Goal: Transaction & Acquisition: Purchase product/service

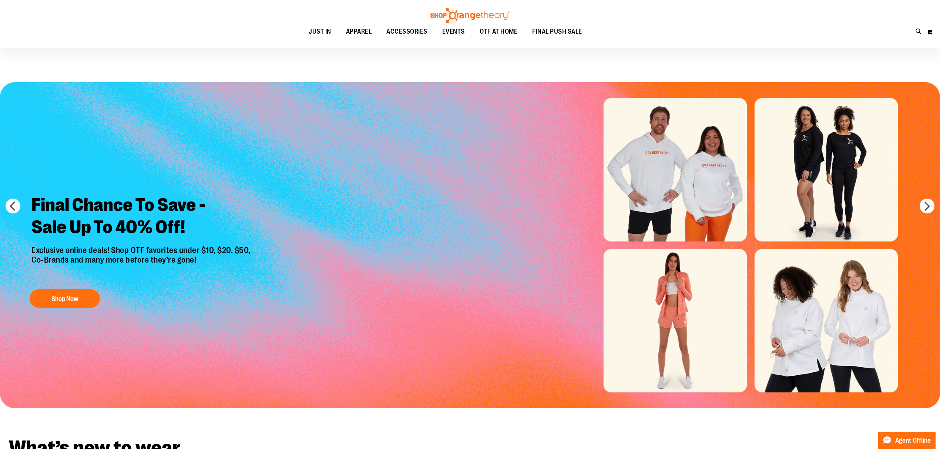
scroll to position [49, 0]
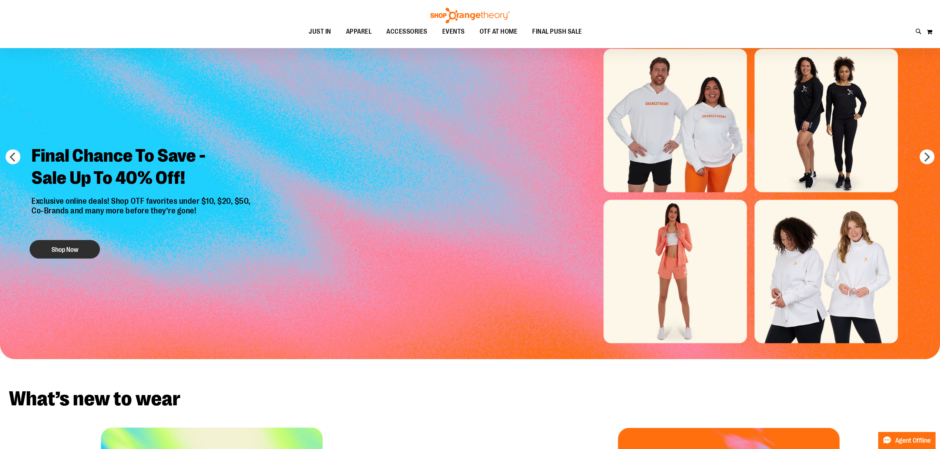
type input "**********"
click at [76, 253] on button "Shop Now" at bounding box center [65, 249] width 70 height 19
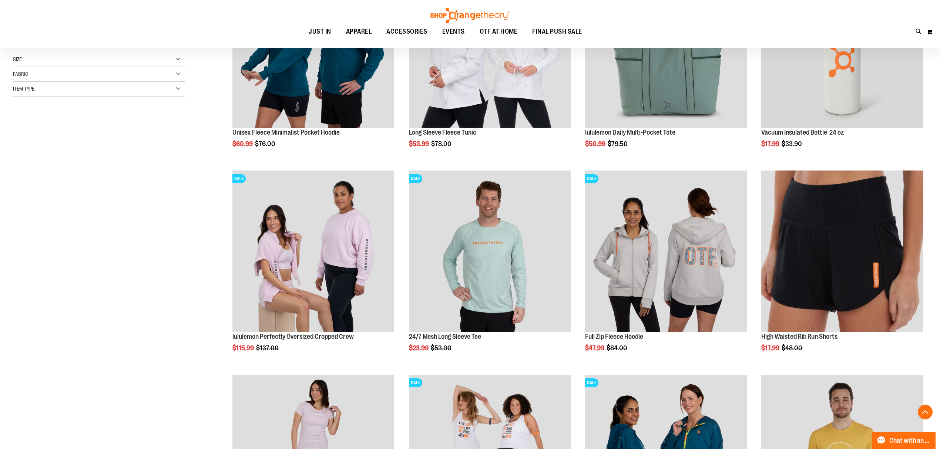
scroll to position [197, 0]
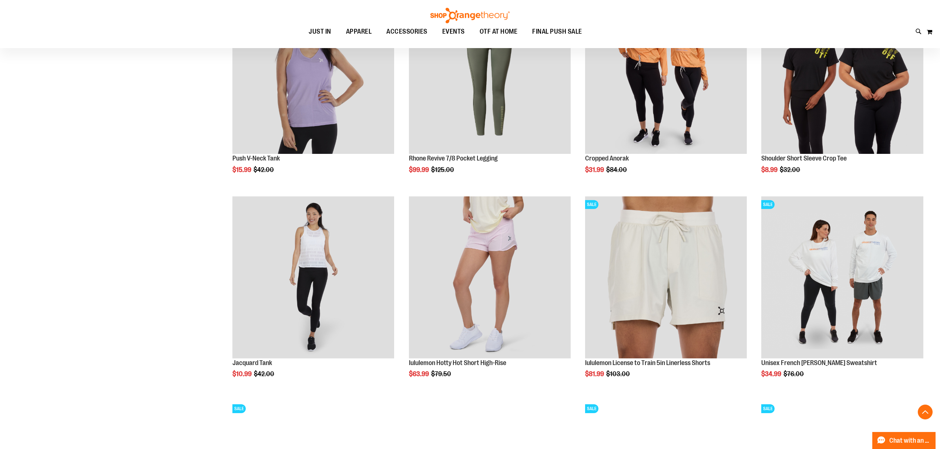
scroll to position [790, 0]
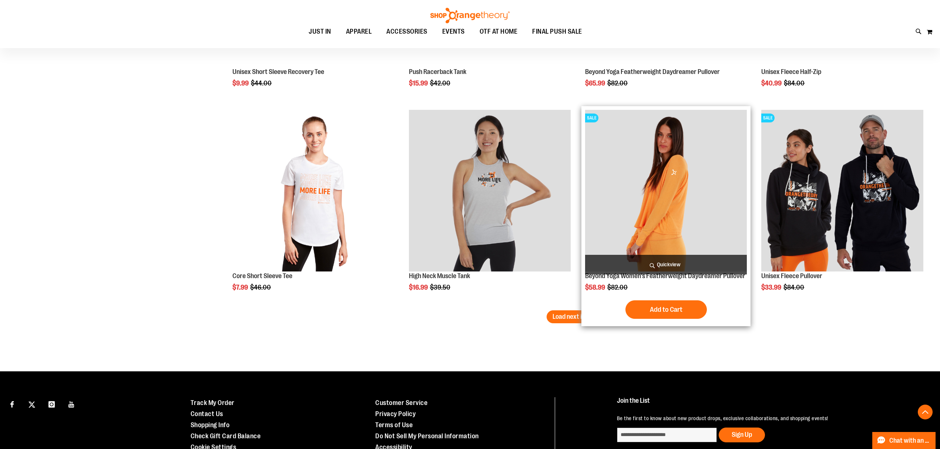
scroll to position [1678, 0]
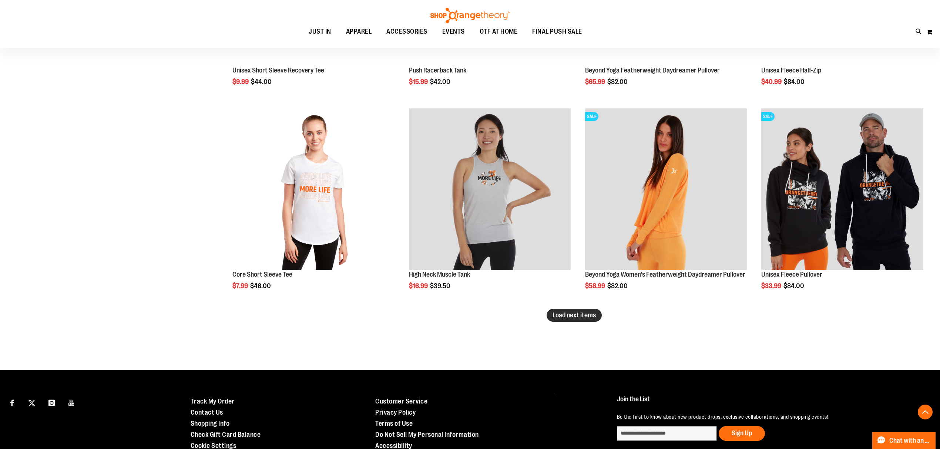
type input "**********"
click at [590, 316] on span "Load next items" at bounding box center [574, 315] width 43 height 7
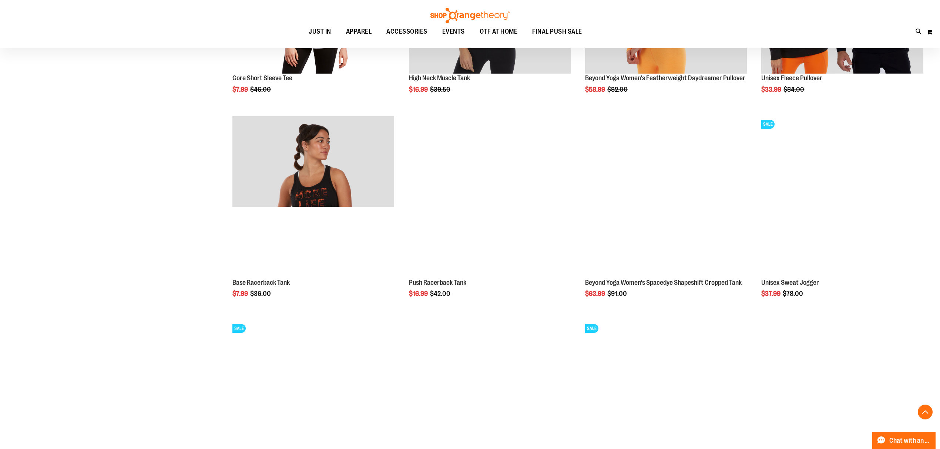
scroll to position [1876, 0]
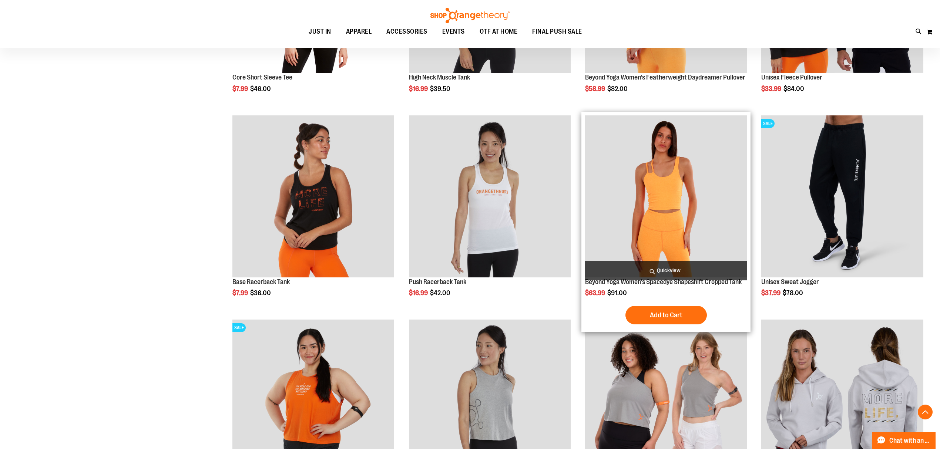
click at [690, 246] on img "product" at bounding box center [666, 197] width 162 height 162
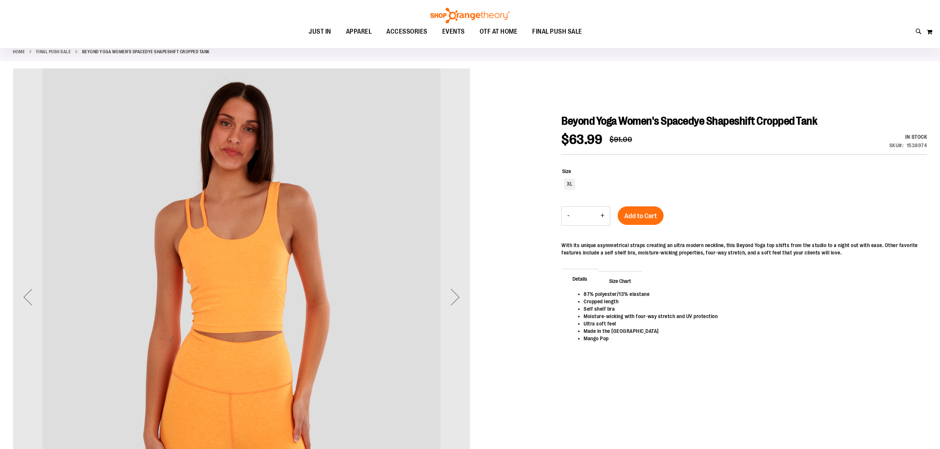
scroll to position [98, 0]
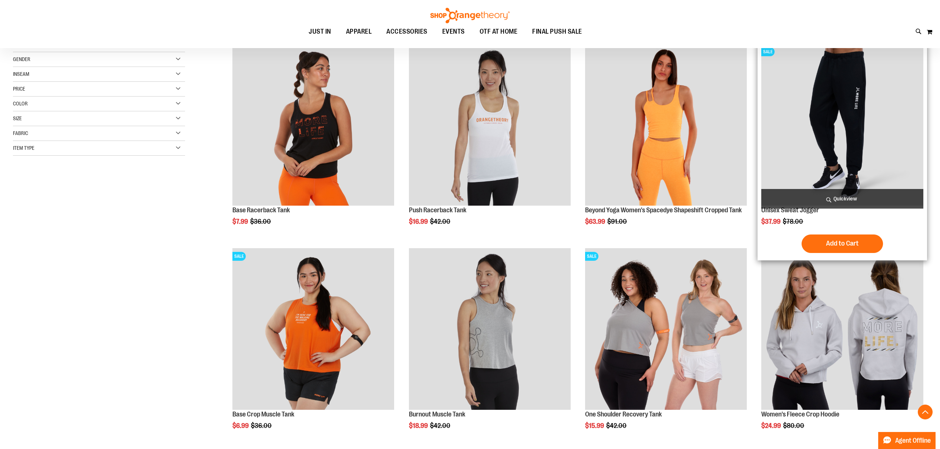
scroll to position [148, 0]
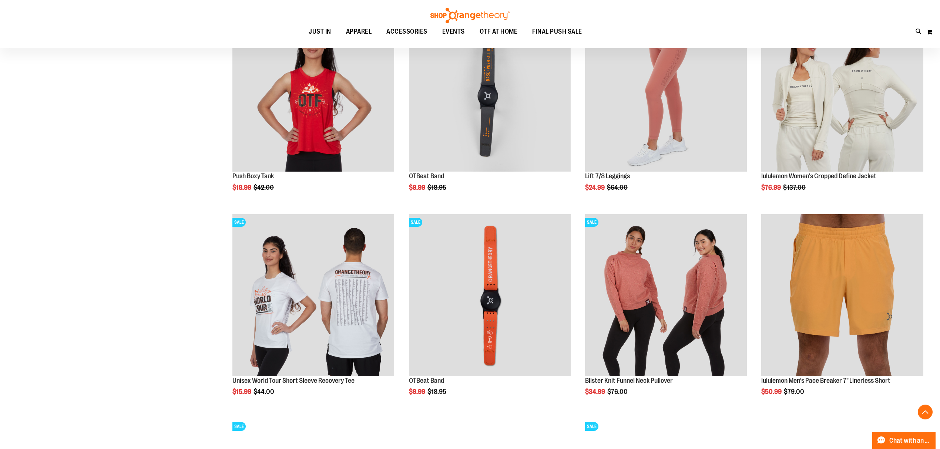
scroll to position [790, 0]
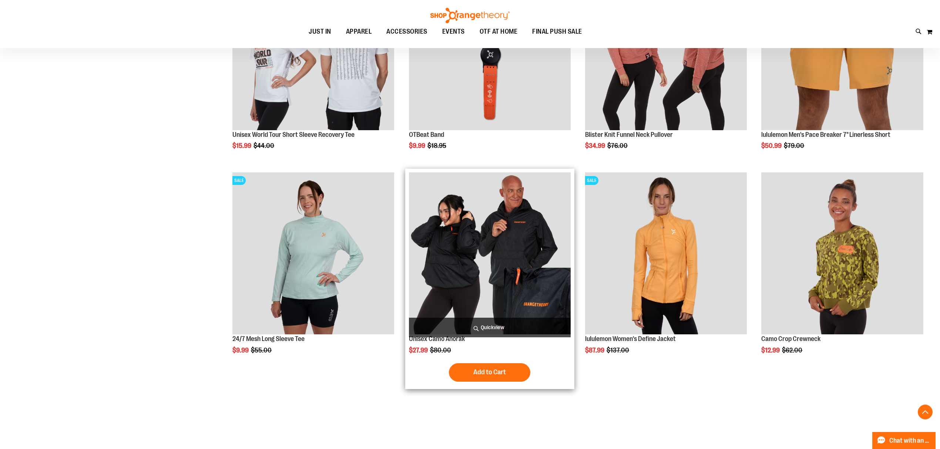
scroll to position [1037, 0]
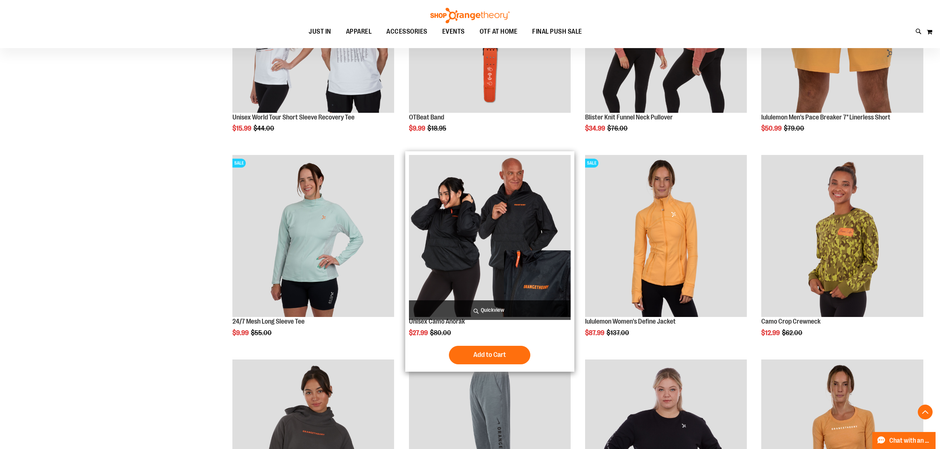
type input "**********"
click at [528, 279] on img "product" at bounding box center [490, 236] width 162 height 162
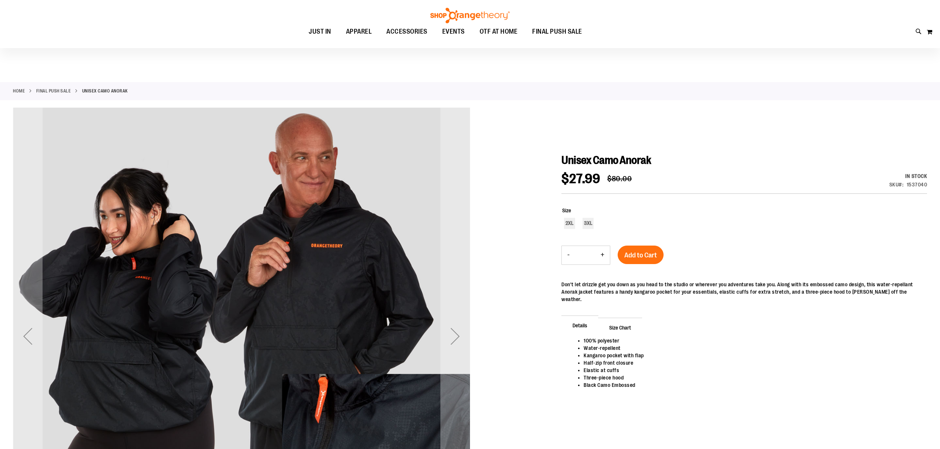
scroll to position [98, 0]
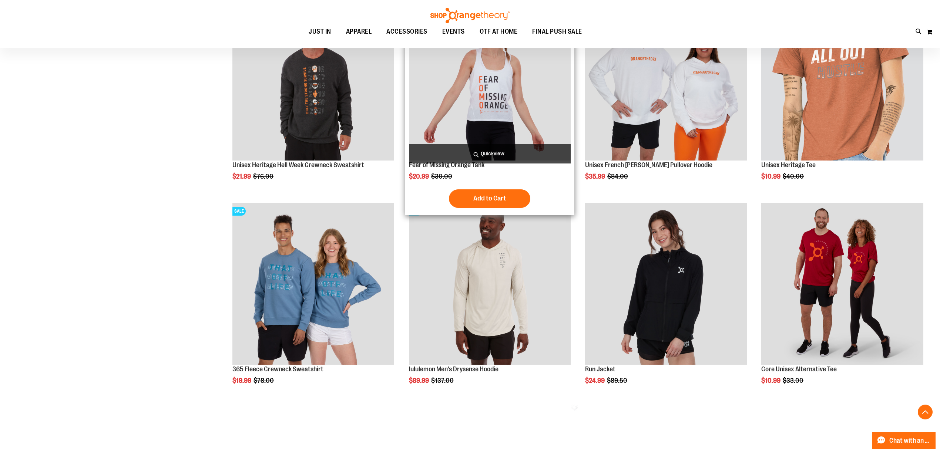
scroll to position [296, 0]
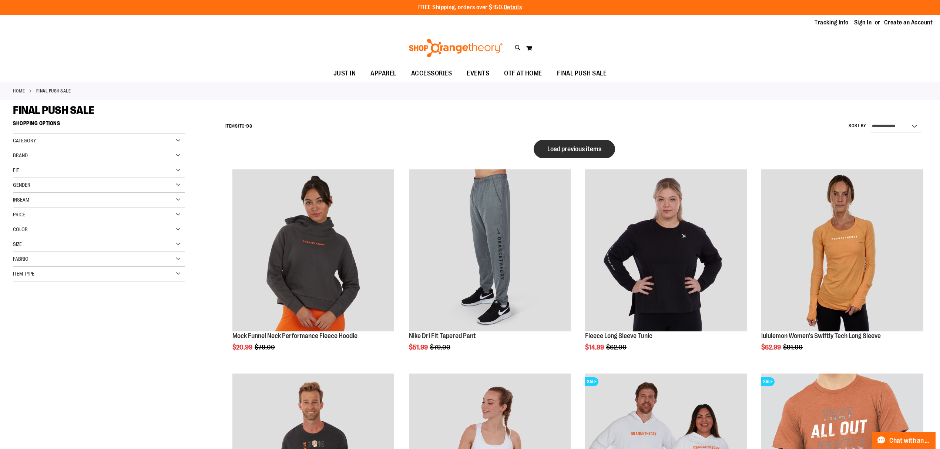
type input "**********"
click at [558, 147] on span "Load previous items" at bounding box center [575, 148] width 54 height 7
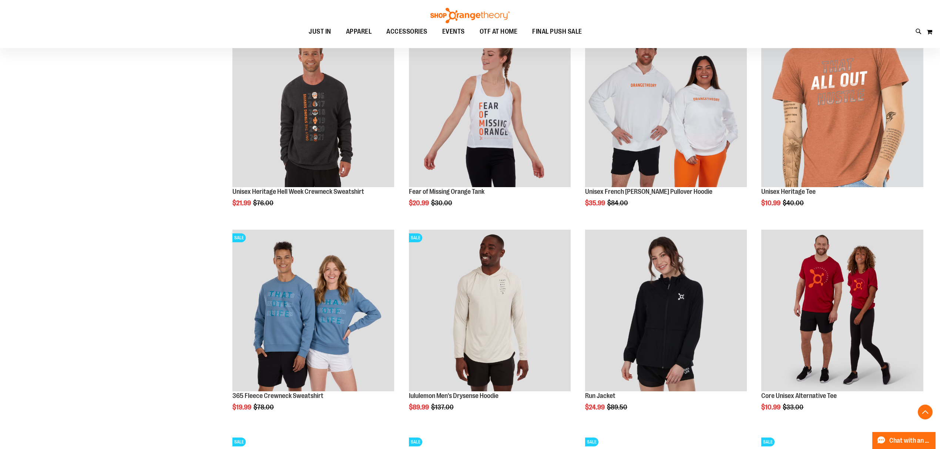
scroll to position [937, 0]
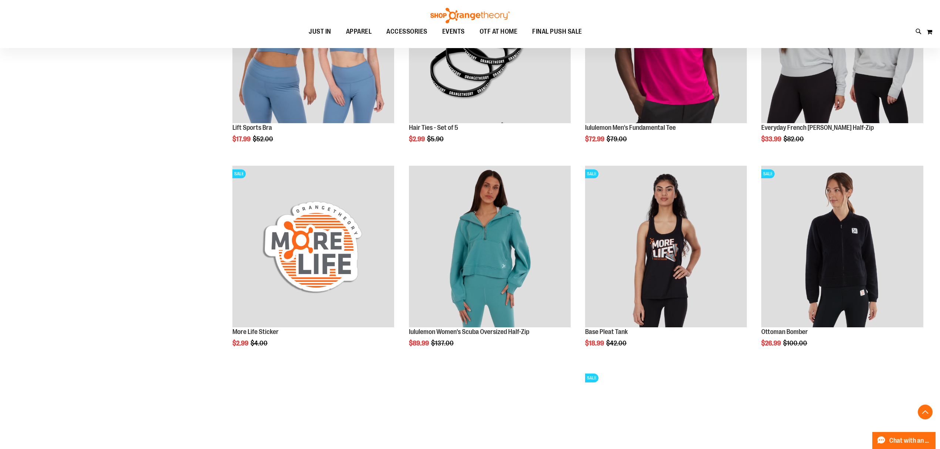
scroll to position [1382, 0]
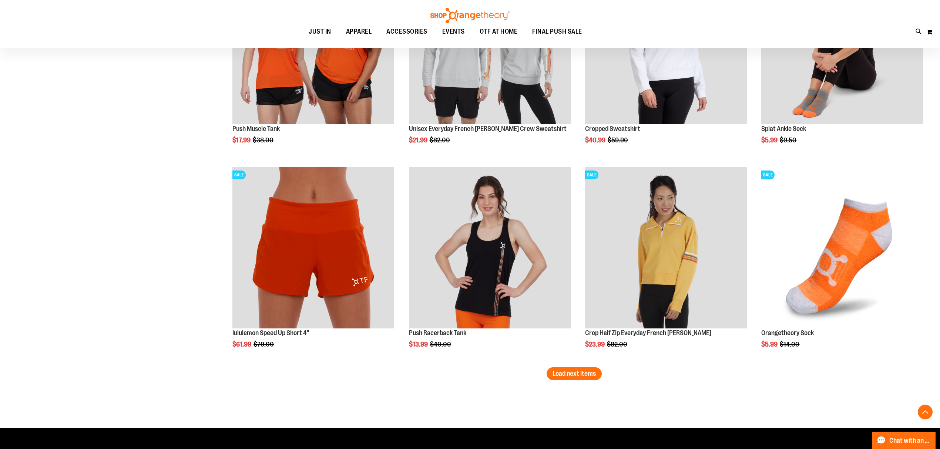
scroll to position [2171, 0]
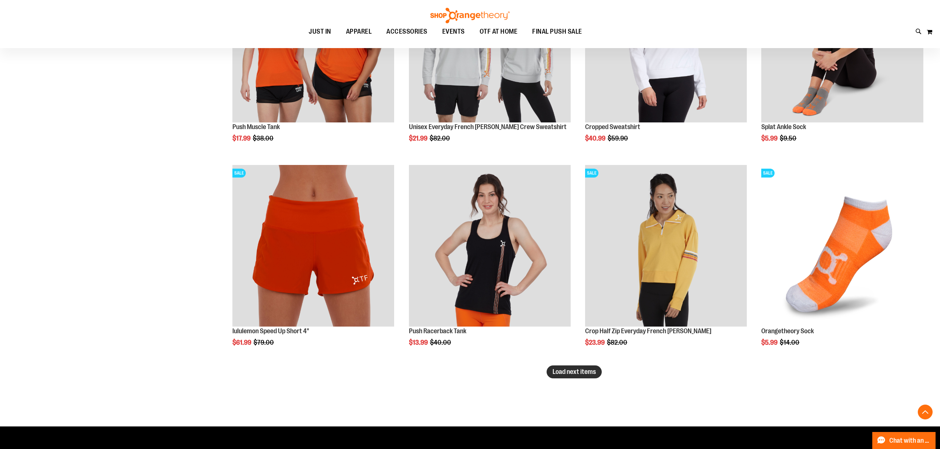
click at [560, 374] on span "Load next items" at bounding box center [574, 371] width 43 height 7
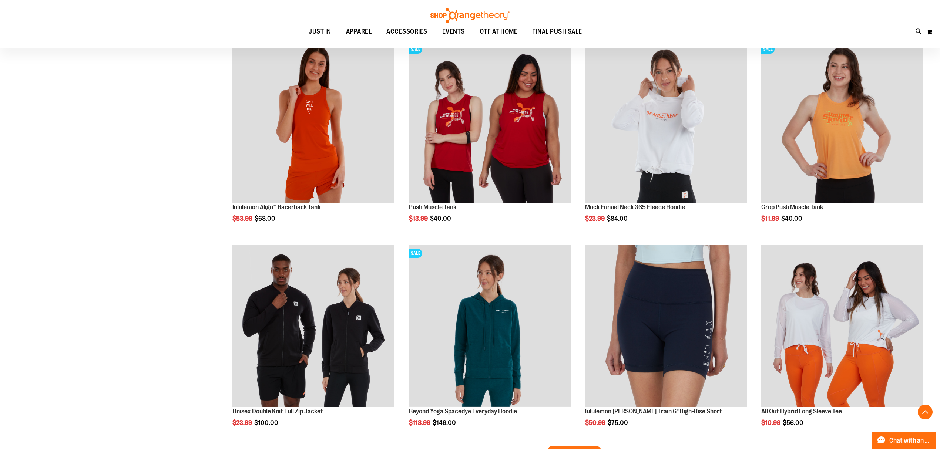
scroll to position [2764, 0]
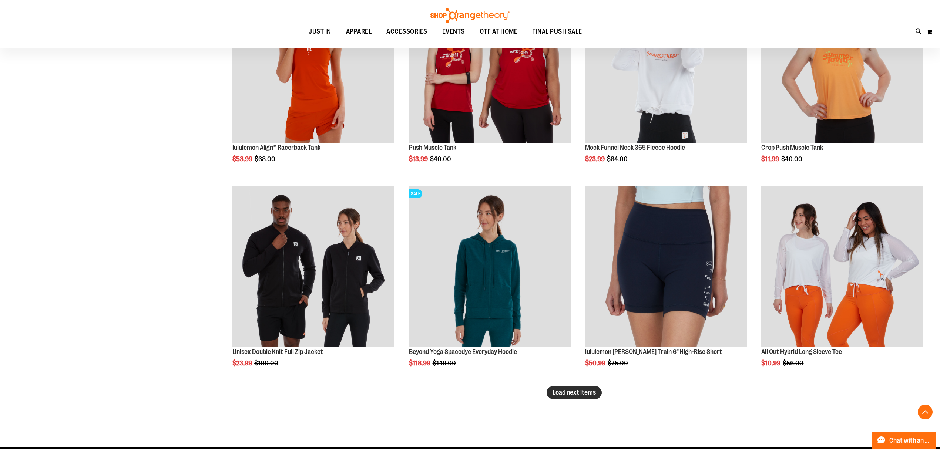
click at [577, 398] on button "Load next items" at bounding box center [574, 393] width 55 height 13
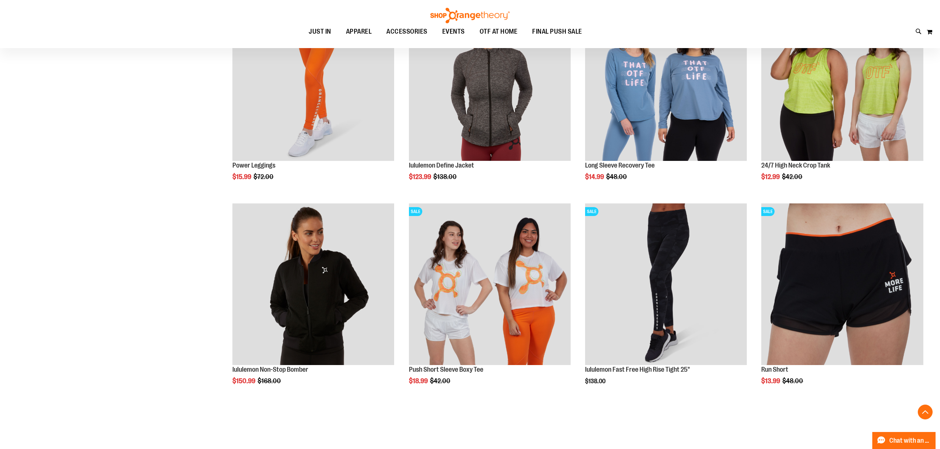
scroll to position [3405, 0]
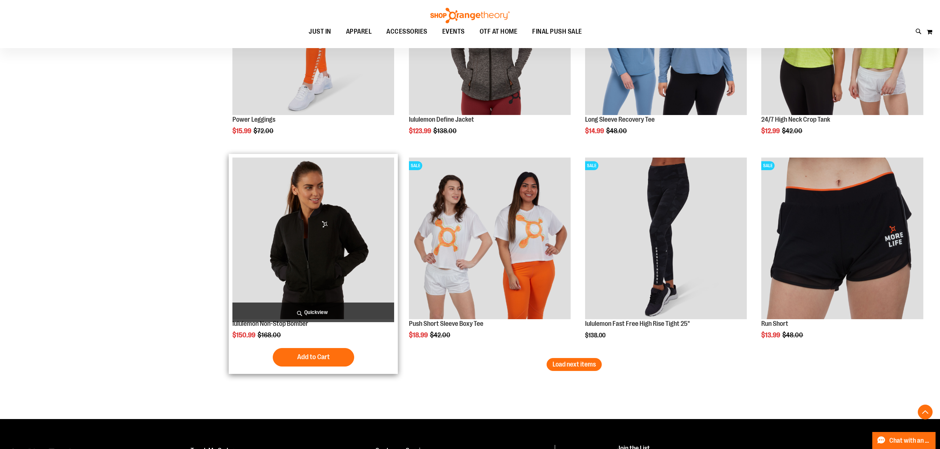
click at [318, 259] on img "product" at bounding box center [314, 239] width 162 height 162
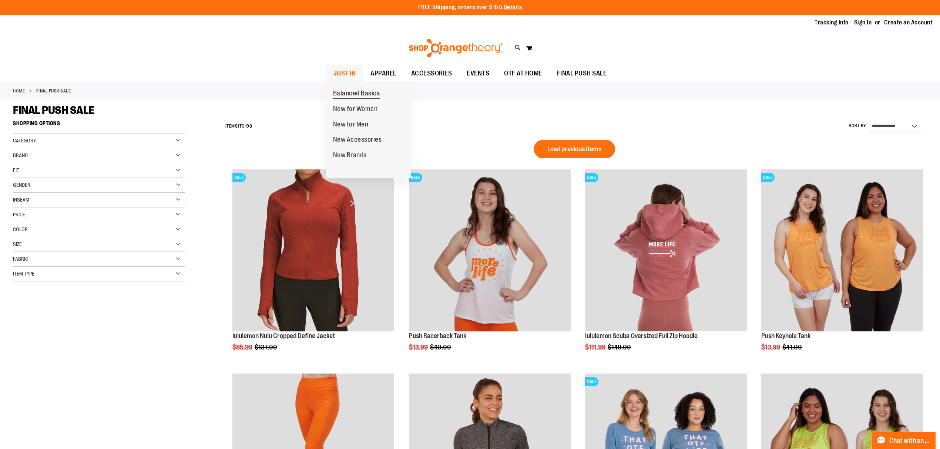
type input "**********"
click at [351, 91] on span "Balanced Basics" at bounding box center [356, 94] width 47 height 9
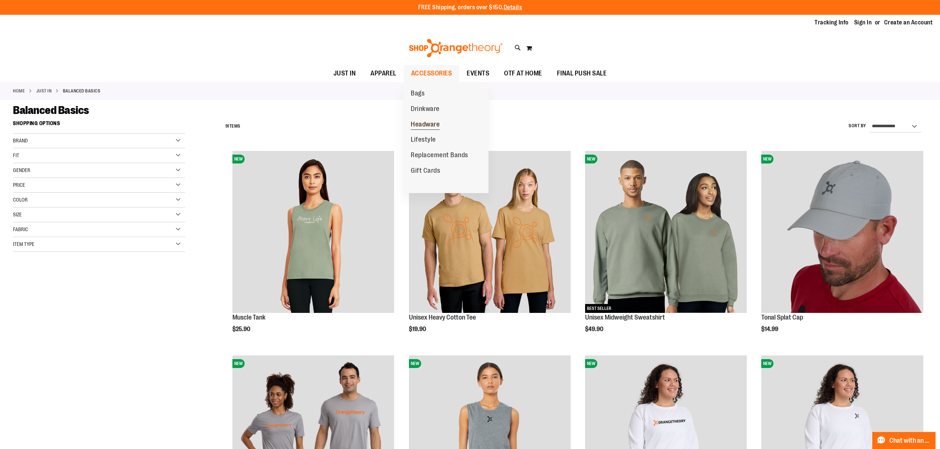
type input "**********"
click at [425, 125] on span "Headware" at bounding box center [425, 125] width 29 height 9
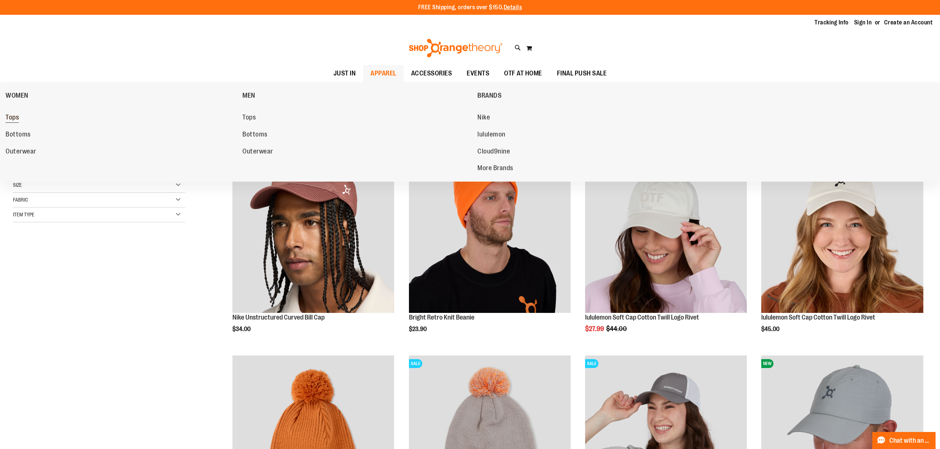
type input "**********"
click at [16, 115] on span "Tops" at bounding box center [12, 118] width 13 height 9
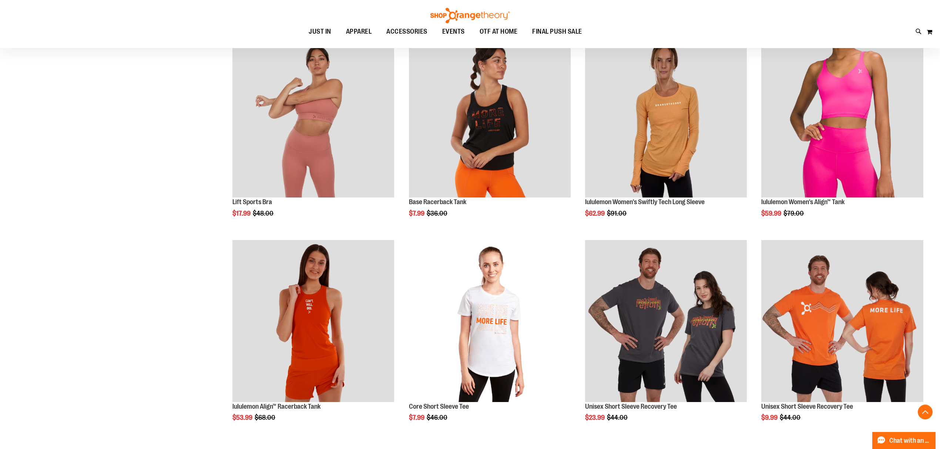
scroll to position [740, 0]
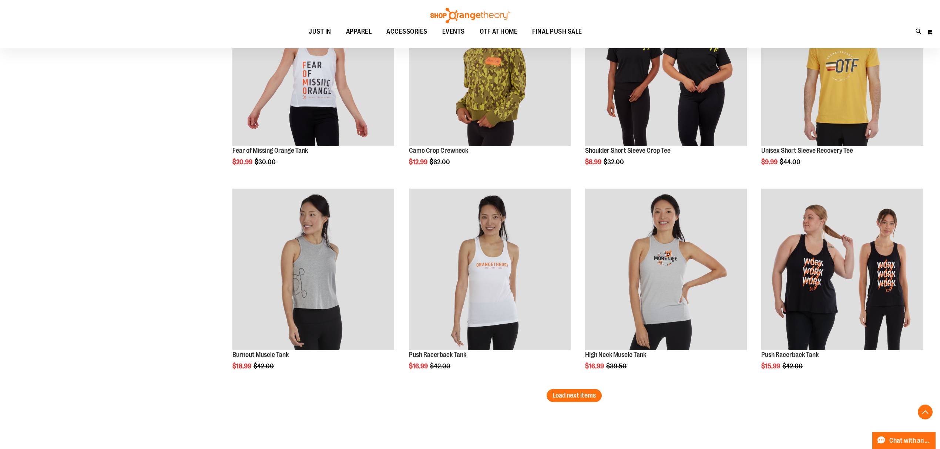
scroll to position [1604, 0]
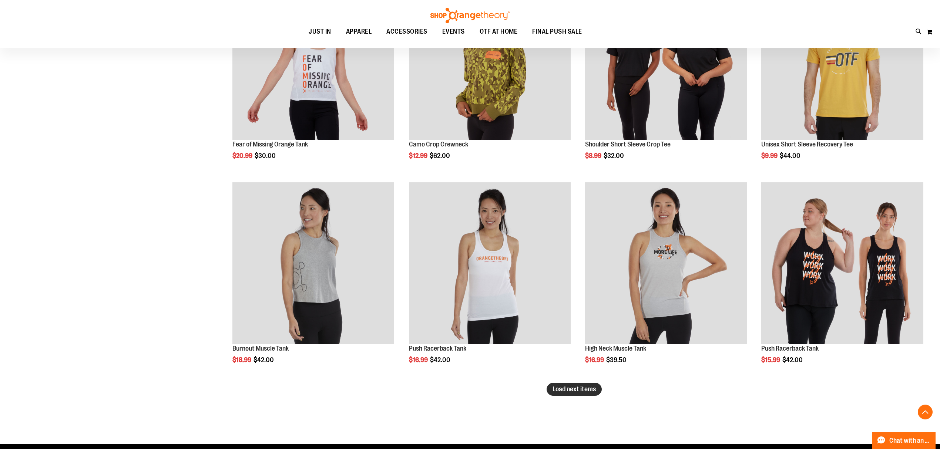
type input "**********"
click at [576, 389] on span "Load next items" at bounding box center [574, 389] width 43 height 7
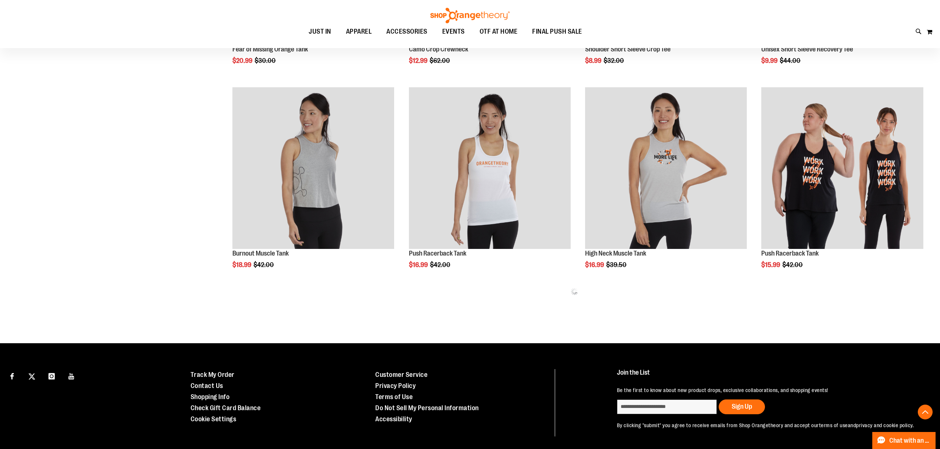
scroll to position [1703, 0]
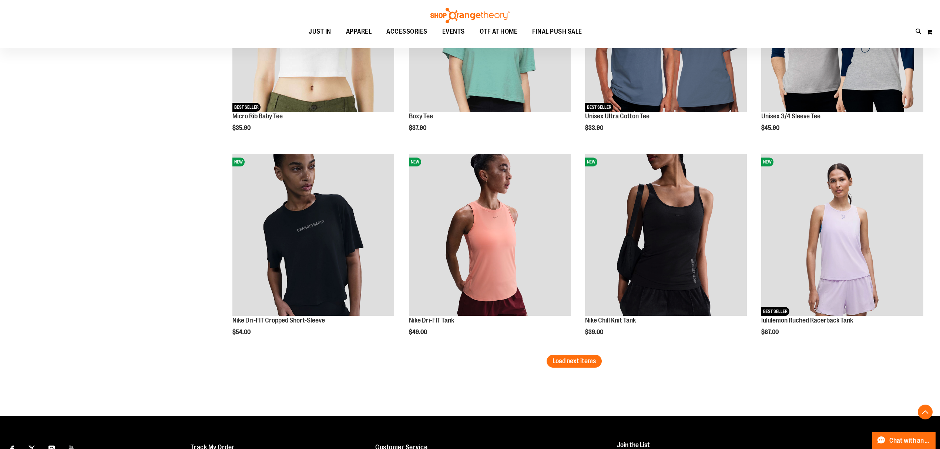
scroll to position [2295, 0]
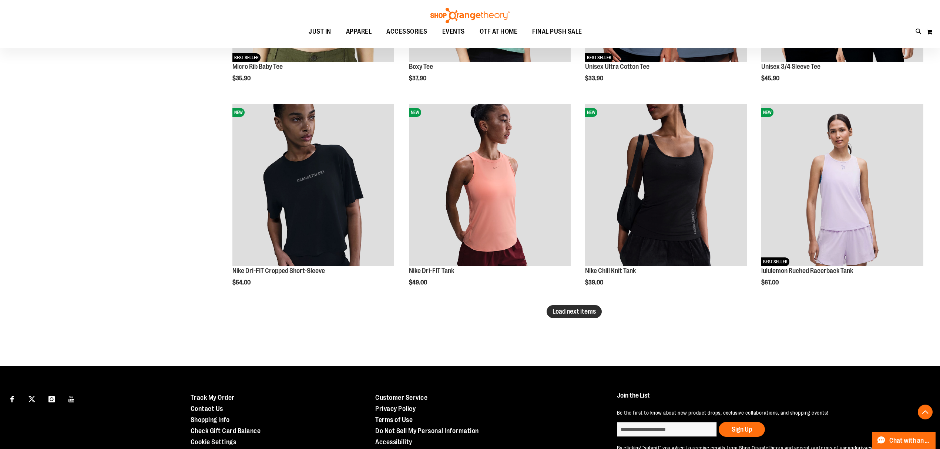
click at [581, 305] on button "Load next items" at bounding box center [574, 311] width 55 height 13
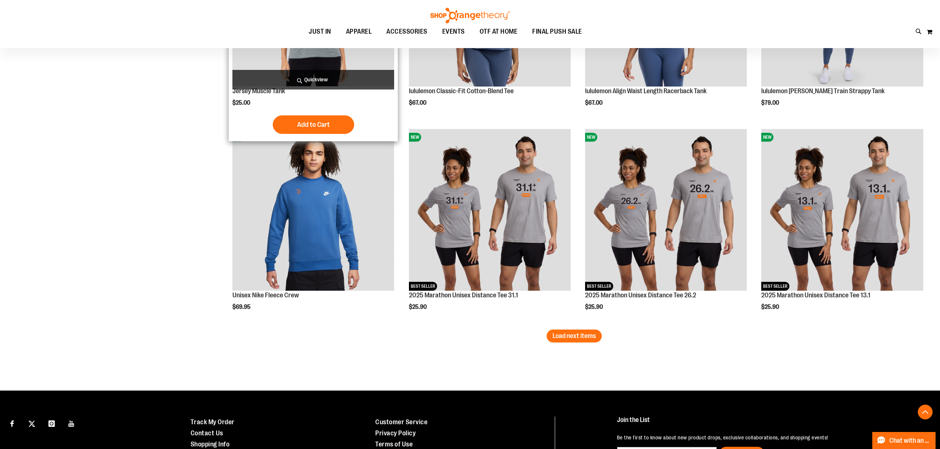
scroll to position [2888, 0]
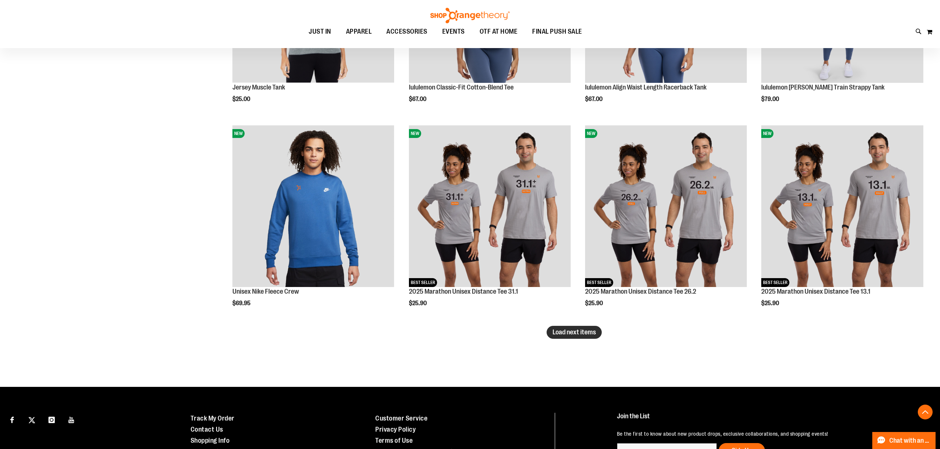
click at [591, 331] on span "Load next items" at bounding box center [574, 332] width 43 height 7
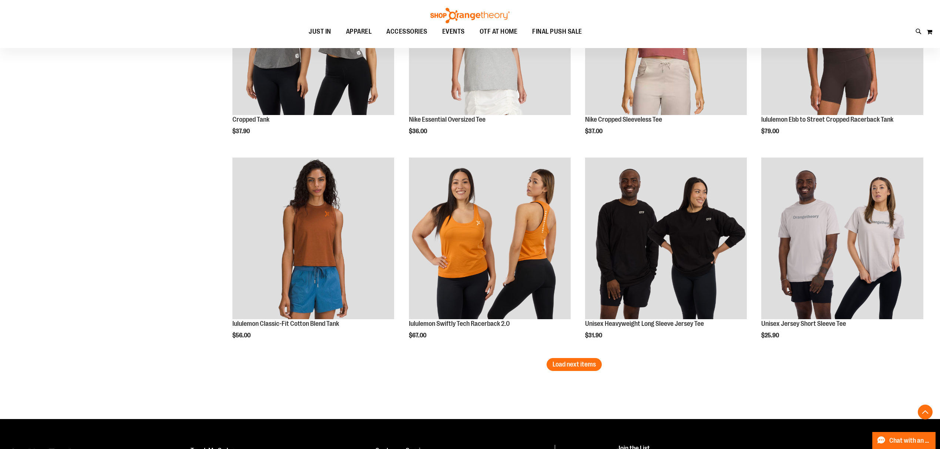
scroll to position [3480, 0]
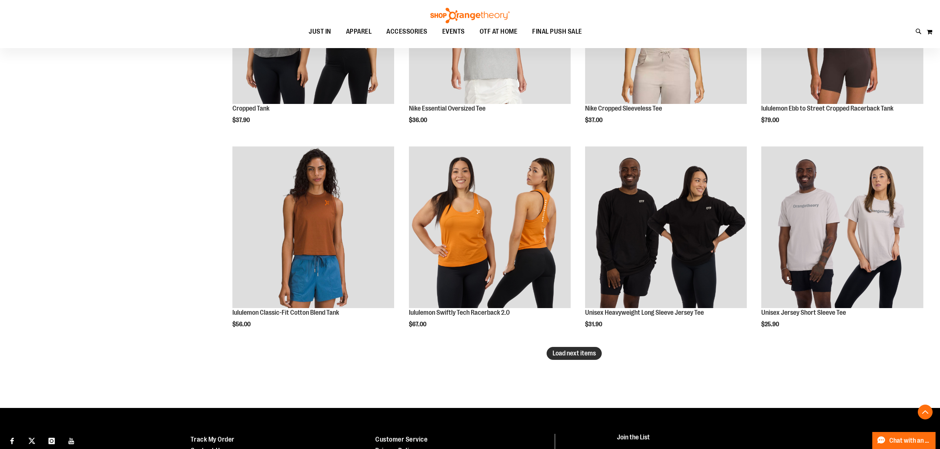
click at [575, 350] on span "Load next items" at bounding box center [574, 353] width 43 height 7
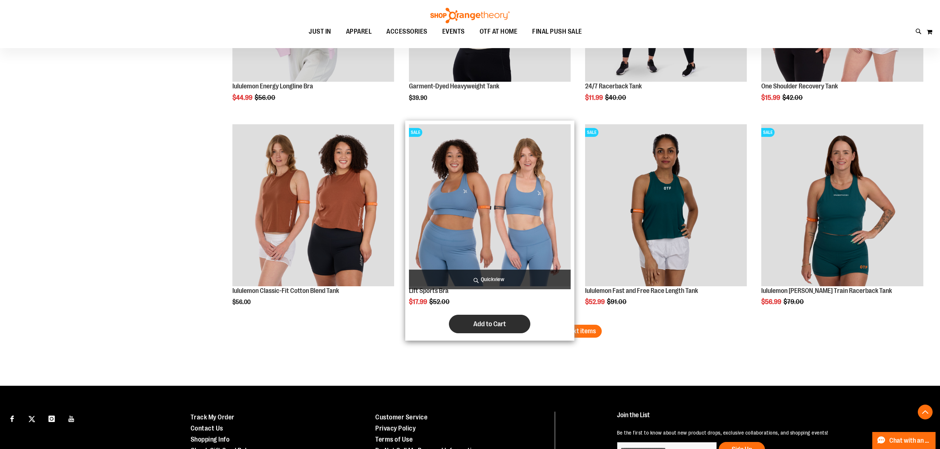
scroll to position [4122, 0]
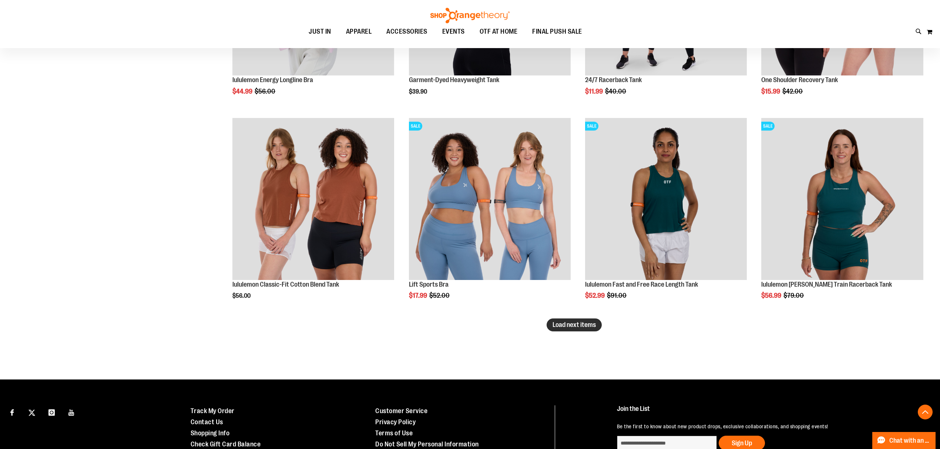
click at [559, 326] on span "Load next items" at bounding box center [574, 324] width 43 height 7
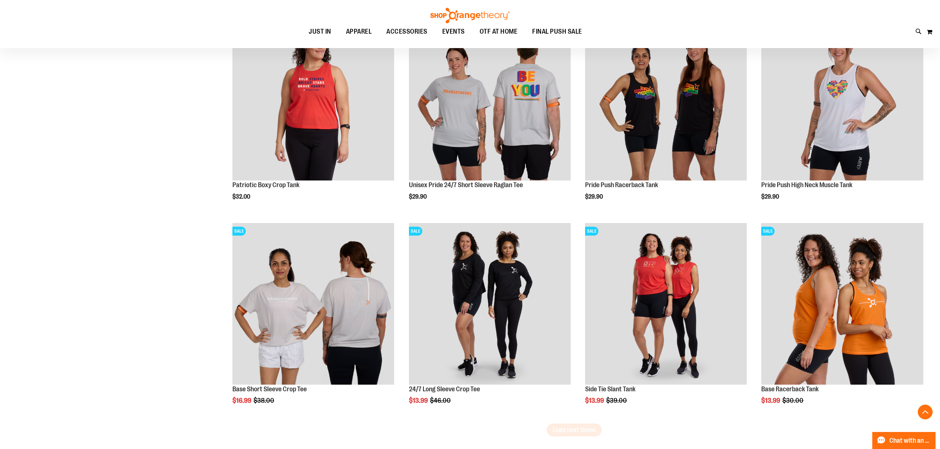
scroll to position [4714, 0]
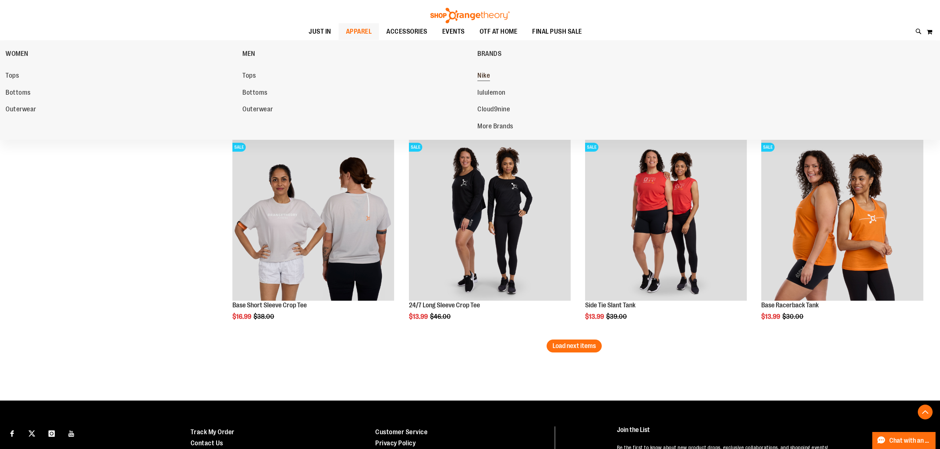
click at [488, 77] on span "Nike" at bounding box center [484, 76] width 13 height 9
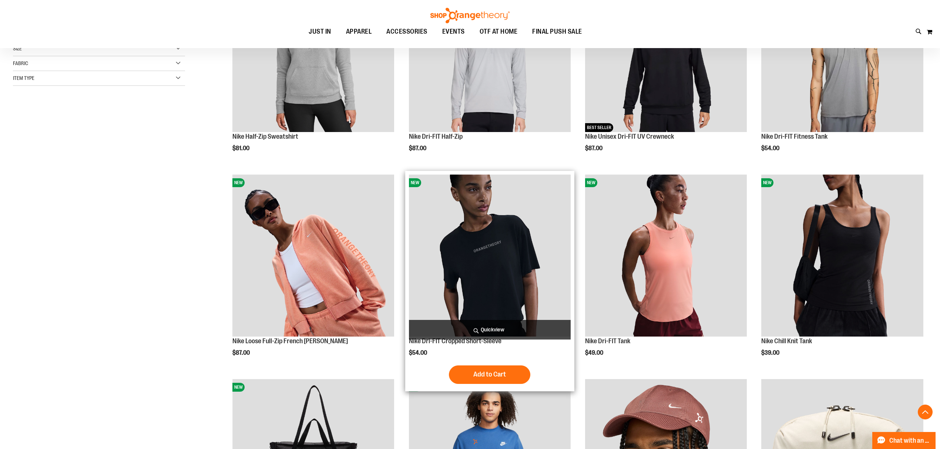
scroll to position [197, 0]
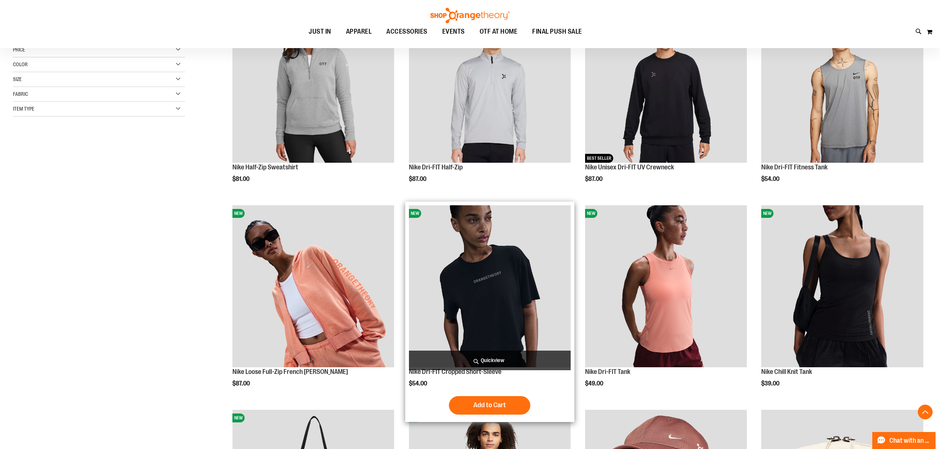
scroll to position [148, 0]
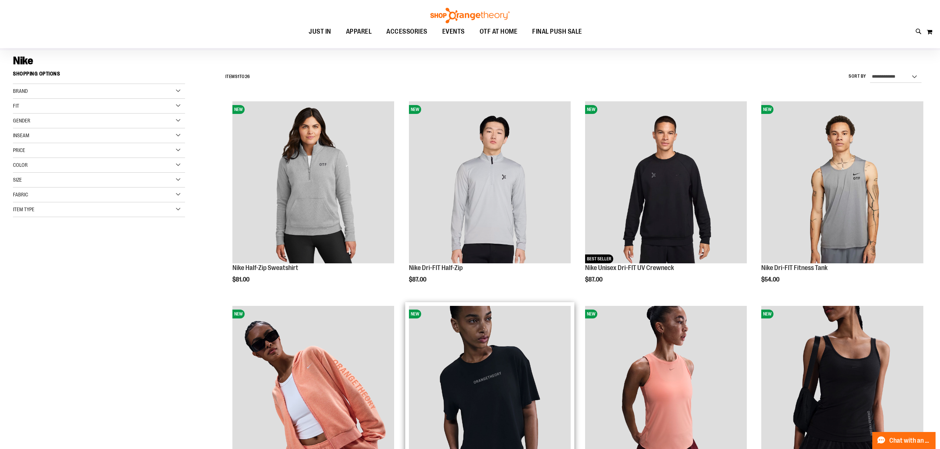
scroll to position [49, 0]
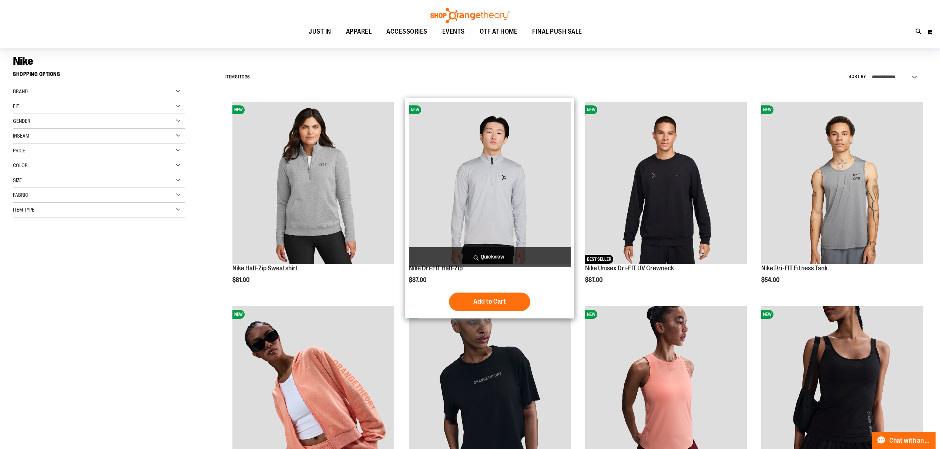
type input "**********"
click at [555, 194] on img "product" at bounding box center [490, 183] width 162 height 162
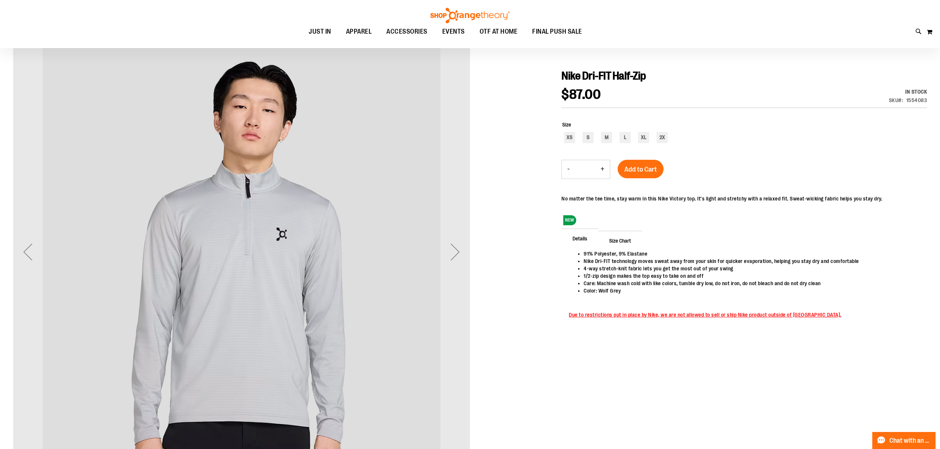
scroll to position [98, 0]
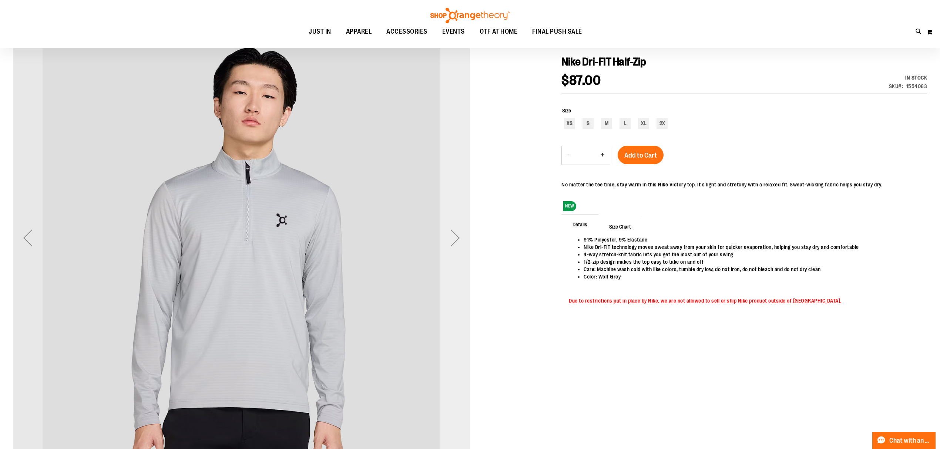
type input "**********"
click at [457, 242] on div "Next" at bounding box center [456, 238] width 30 height 30
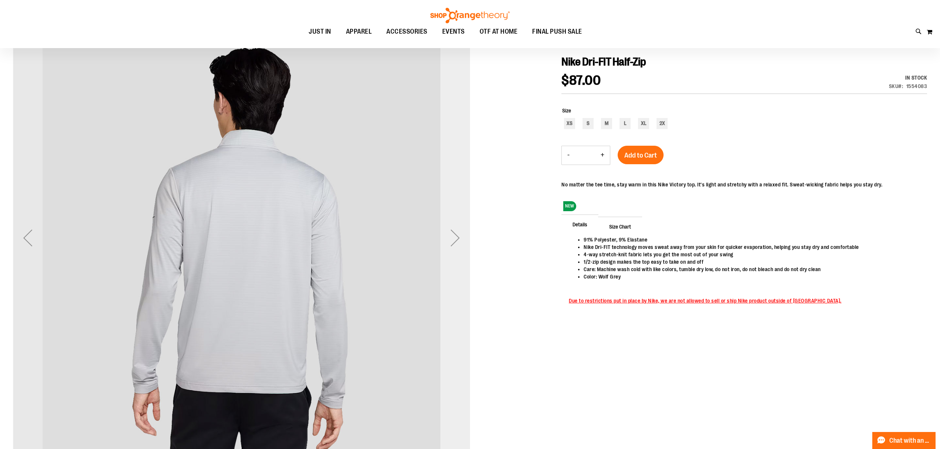
click at [457, 242] on div "Next" at bounding box center [456, 238] width 30 height 30
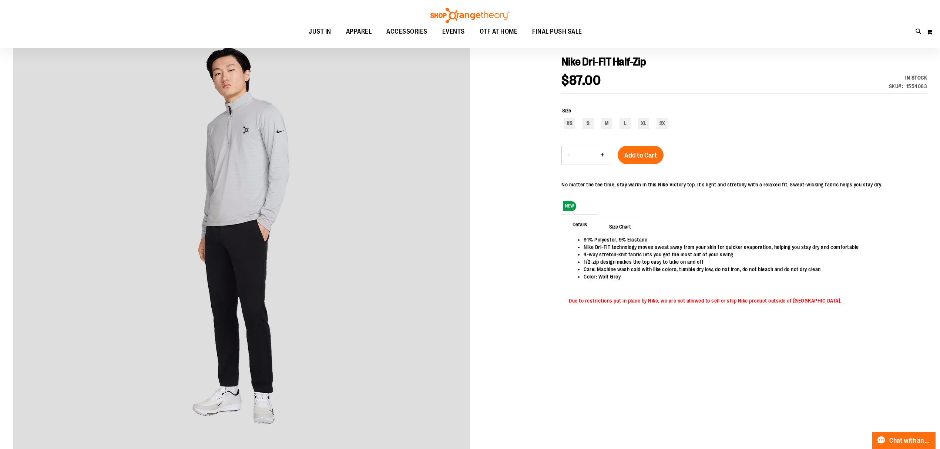
scroll to position [49, 0]
